Goal: Information Seeking & Learning: Compare options

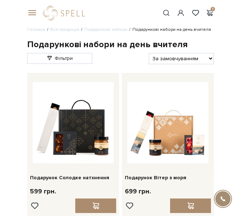
click at [163, 13] on span at bounding box center [166, 13] width 9 height 8
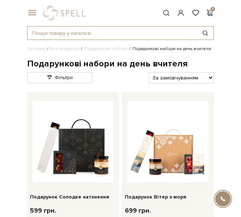
click at [105, 31] on input "text" at bounding box center [113, 32] width 170 height 13
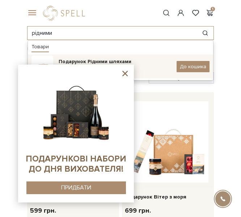
type input "рідними"
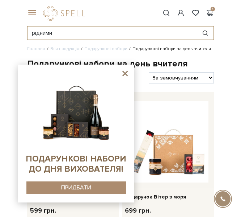
click at [64, 33] on input "рідними" at bounding box center [113, 32] width 170 height 13
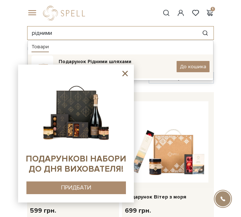
click at [48, 60] on img at bounding box center [43, 66] width 22 height 22
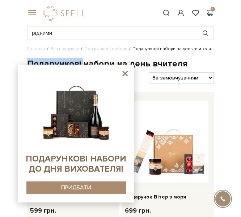
click at [48, 60] on h1 "Подарункові набори на день вчителя" at bounding box center [120, 63] width 187 height 11
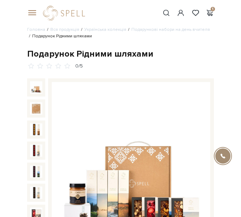
click at [163, 11] on span at bounding box center [166, 13] width 9 height 8
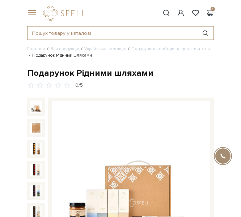
click at [128, 36] on input "text" at bounding box center [113, 32] width 170 height 13
type input "ь"
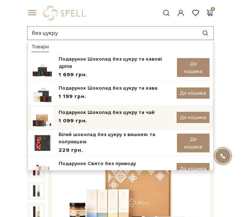
type input "без цукру"
click at [39, 117] on img at bounding box center [43, 118] width 22 height 22
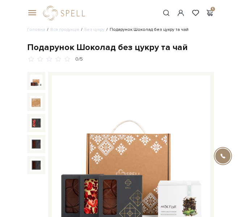
click at [168, 13] on span at bounding box center [166, 13] width 9 height 8
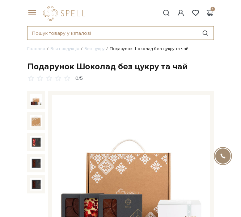
click at [124, 29] on input "text" at bounding box center [113, 32] width 170 height 13
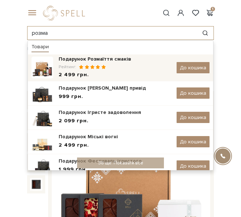
type input "розма"
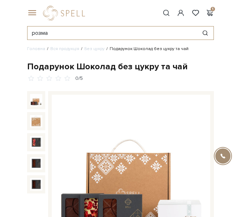
click at [59, 33] on input "розма" at bounding box center [113, 32] width 170 height 13
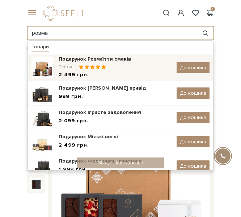
click at [44, 64] on img at bounding box center [43, 68] width 22 height 22
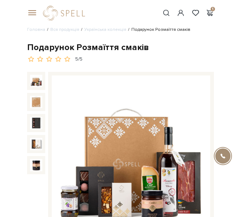
click at [166, 14] on span at bounding box center [166, 13] width 9 height 8
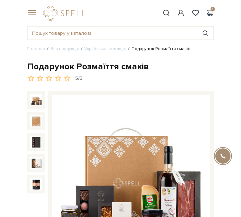
click at [151, 23] on div "#Колекція до Дня Народження #подарунок #печиво 1" at bounding box center [121, 23] width 196 height 46
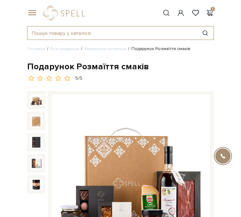
click at [134, 33] on input "text" at bounding box center [113, 32] width 170 height 13
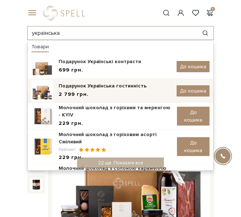
type input "українська"
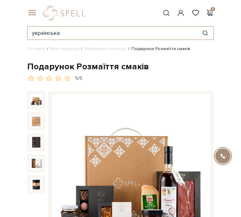
click at [78, 34] on input "українська" at bounding box center [113, 32] width 170 height 13
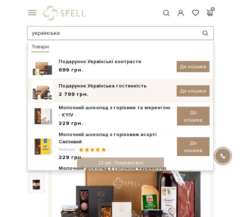
click at [46, 90] on img at bounding box center [43, 91] width 22 height 22
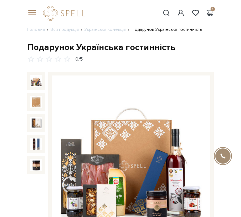
click at [163, 13] on span at bounding box center [166, 13] width 9 height 8
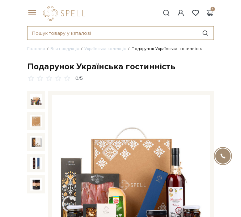
click at [103, 36] on input "text" at bounding box center [113, 32] width 170 height 13
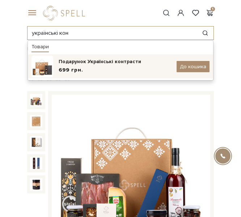
type input "українські кон"
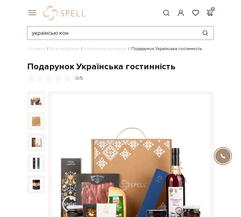
click at [101, 32] on input "українські кон" at bounding box center [113, 32] width 170 height 13
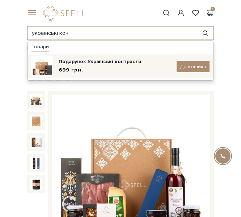
click at [53, 68] on img at bounding box center [43, 66] width 22 height 22
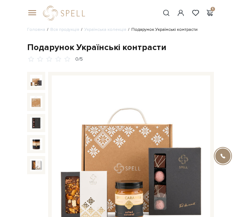
click at [166, 12] on span at bounding box center [166, 13] width 9 height 8
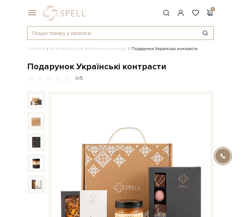
click at [65, 33] on input "text" at bounding box center [113, 32] width 170 height 13
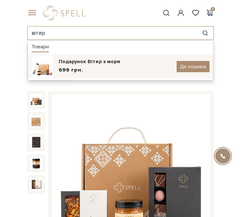
type input "вітер"
click at [53, 60] on img at bounding box center [43, 66] width 22 height 22
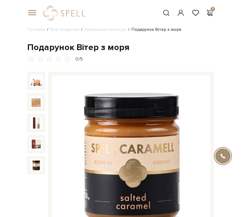
click at [168, 14] on span at bounding box center [166, 13] width 9 height 8
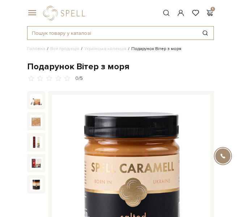
click at [109, 33] on input "text" at bounding box center [113, 32] width 170 height 13
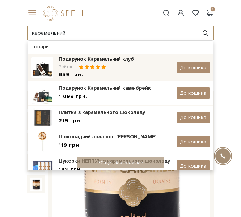
type input "карамельний"
click at [47, 68] on img at bounding box center [43, 68] width 22 height 22
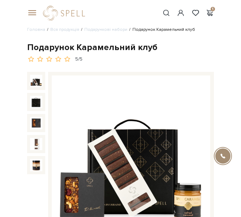
click at [166, 11] on span at bounding box center [166, 13] width 9 height 8
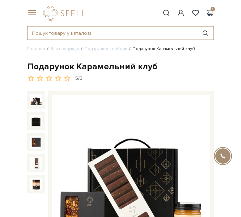
click at [108, 29] on input "text" at bounding box center [113, 32] width 170 height 13
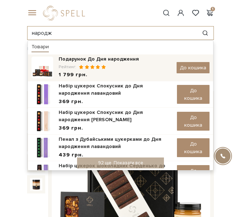
type input "народж"
click at [53, 70] on img at bounding box center [43, 68] width 22 height 22
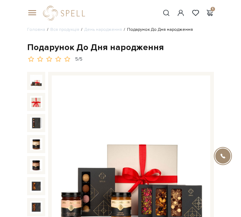
click at [166, 10] on span at bounding box center [166, 13] width 9 height 8
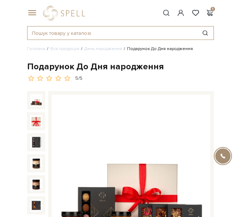
click at [115, 38] on input "text" at bounding box center [113, 32] width 170 height 13
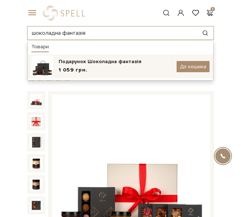
type input "шоколадна фантазія"
click at [36, 67] on img at bounding box center [43, 66] width 22 height 22
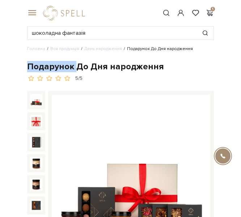
click at [36, 67] on div "Подарунок До Дня народження" at bounding box center [120, 66] width 187 height 11
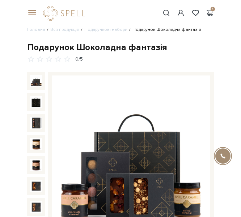
click at [168, 14] on span at bounding box center [166, 13] width 9 height 8
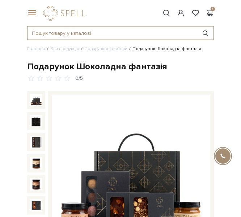
click at [107, 29] on input "text" at bounding box center [113, 32] width 170 height 13
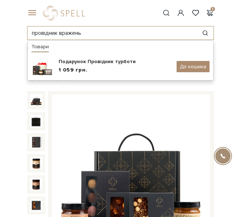
type input "провідник вражень"
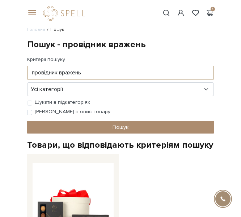
click at [45, 71] on input "провідник вражень" at bounding box center [120, 73] width 187 height 14
type input "вражень"
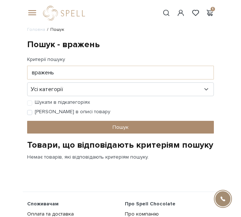
click at [31, 12] on span at bounding box center [30, 13] width 7 height 7
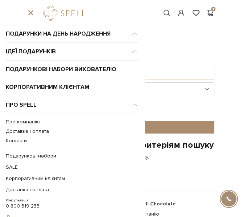
scroll to position [40, 0]
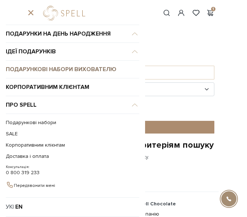
click at [49, 67] on link "Подарункові набори вихователю" at bounding box center [72, 69] width 133 height 18
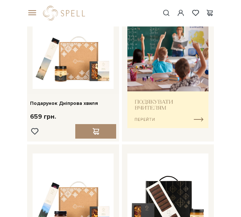
scroll to position [238, 0]
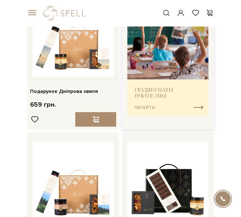
click at [168, 61] on img at bounding box center [168, 60] width 81 height 112
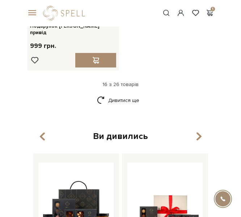
scroll to position [1353, 0]
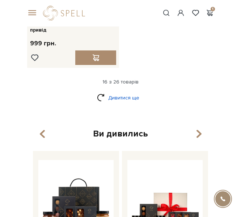
click at [123, 91] on link "Дивитися ще" at bounding box center [120, 97] width 47 height 13
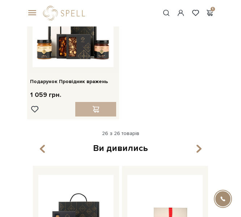
scroll to position [2055, 0]
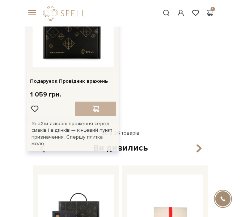
drag, startPoint x: 69, startPoint y: 66, endPoint x: 63, endPoint y: 50, distance: 17.3
click at [63, 50] on img at bounding box center [73, 26] width 81 height 81
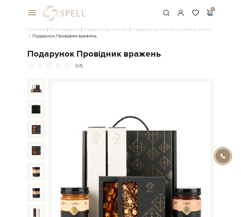
click at [172, 12] on div "1" at bounding box center [188, 13] width 52 height 7
click at [166, 12] on span at bounding box center [166, 13] width 9 height 8
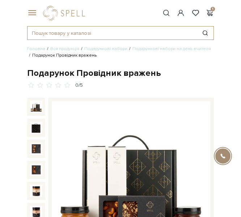
click at [131, 30] on input "text" at bounding box center [113, 32] width 170 height 13
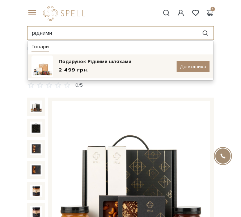
type input "рідними"
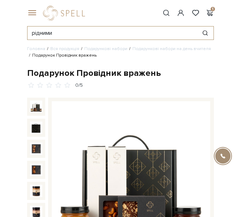
click at [58, 28] on input "рідними" at bounding box center [113, 32] width 170 height 13
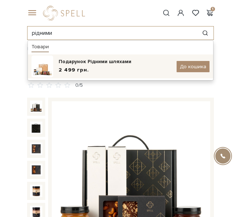
click at [43, 67] on img at bounding box center [43, 66] width 22 height 22
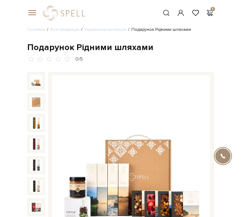
click at [167, 16] on span at bounding box center [166, 13] width 9 height 8
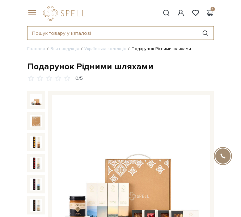
click at [124, 29] on input "text" at bounding box center [113, 32] width 170 height 13
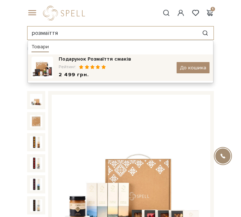
type input "розмаїття"
click at [35, 72] on img at bounding box center [43, 68] width 22 height 22
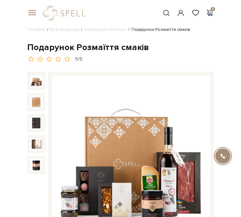
click at [166, 11] on span at bounding box center [166, 13] width 9 height 8
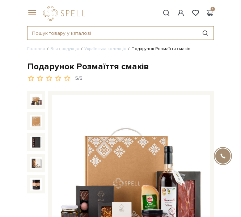
click at [126, 26] on input "text" at bounding box center [113, 32] width 170 height 13
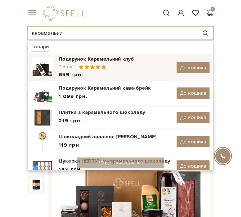
type input "карамельни"
click at [46, 67] on img at bounding box center [43, 68] width 22 height 22
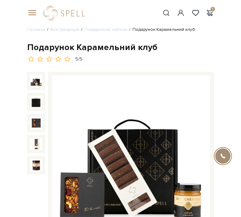
click at [168, 15] on span at bounding box center [166, 13] width 9 height 8
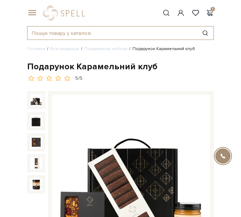
click at [77, 29] on input "text" at bounding box center [113, 32] width 170 height 13
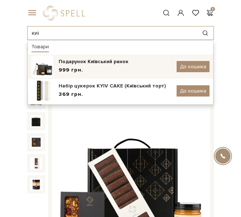
type input "киї"
click at [41, 66] on img at bounding box center [43, 66] width 22 height 22
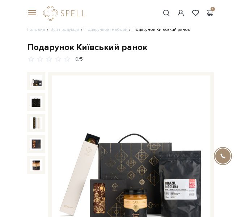
click at [163, 13] on span at bounding box center [166, 13] width 9 height 8
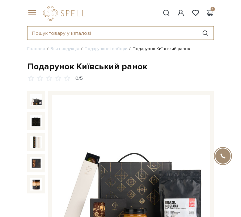
click at [109, 32] on input "text" at bounding box center [113, 32] width 170 height 13
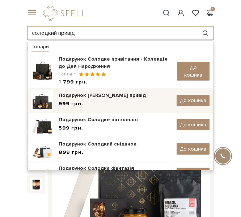
type input "солодкий привід"
click at [51, 97] on img at bounding box center [43, 100] width 22 height 22
